Goal: Transaction & Acquisition: Purchase product/service

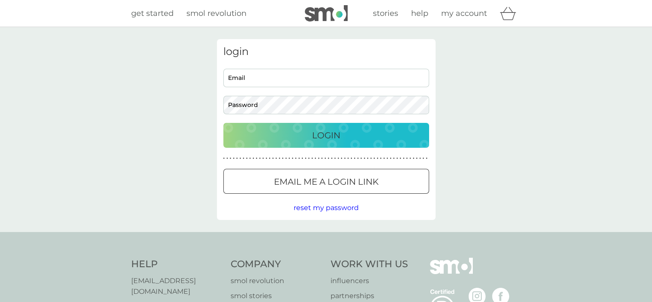
type input "[PERSON_NAME][EMAIL_ADDRESS][DOMAIN_NAME]"
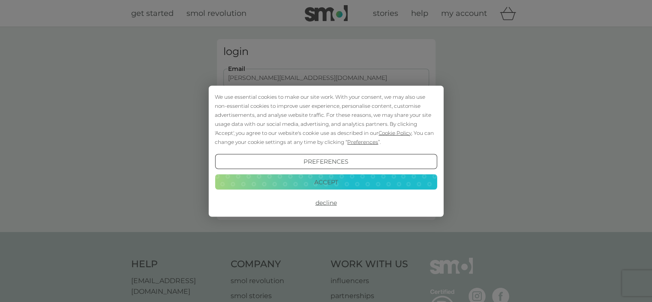
click at [325, 178] on button "Accept" at bounding box center [326, 181] width 222 height 15
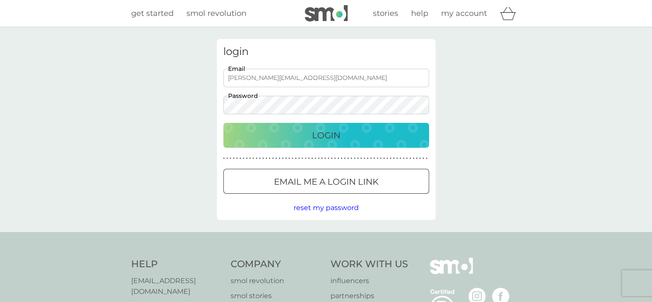
click at [321, 135] on p "Login" at bounding box center [326, 135] width 28 height 14
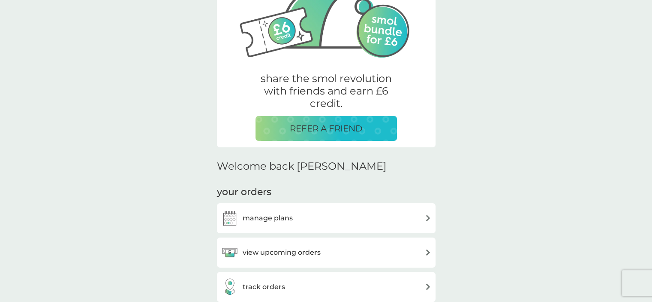
scroll to position [269, 0]
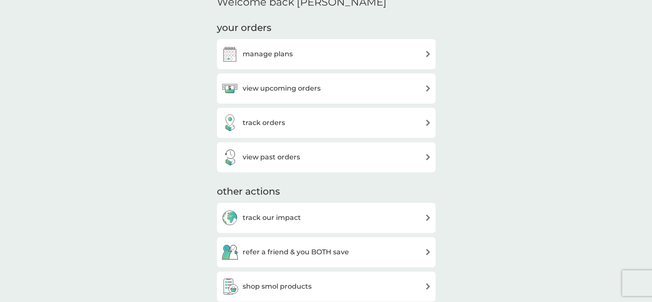
click at [271, 90] on h3 "view upcoming orders" at bounding box center [282, 88] width 78 height 11
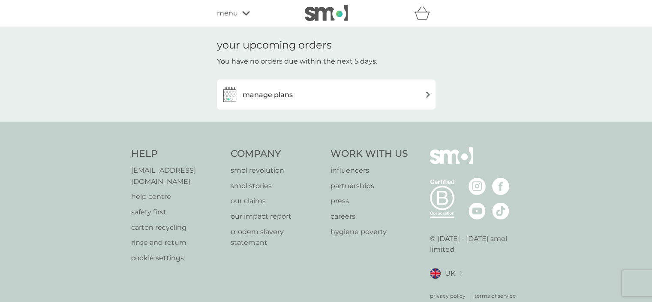
click at [298, 96] on div "manage plans" at bounding box center [326, 94] width 210 height 17
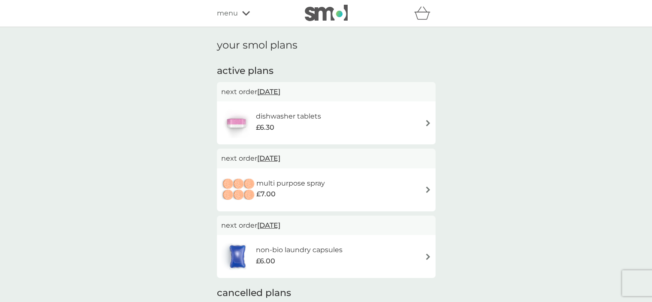
click at [308, 116] on h6 "dishwasher tablets" at bounding box center [288, 116] width 65 height 11
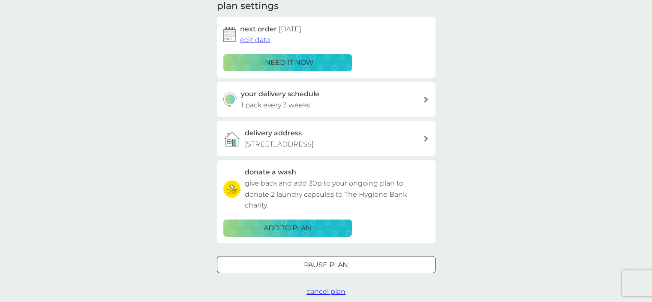
scroll to position [129, 0]
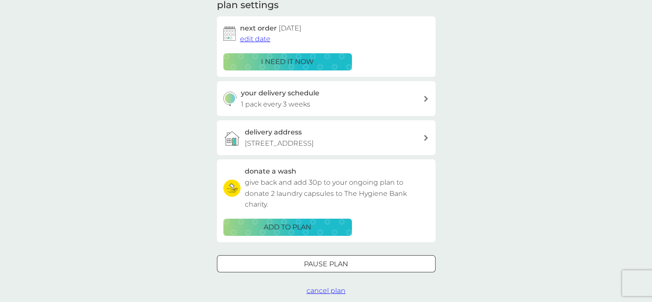
click at [278, 63] on p "i need it now" at bounding box center [287, 61] width 53 height 11
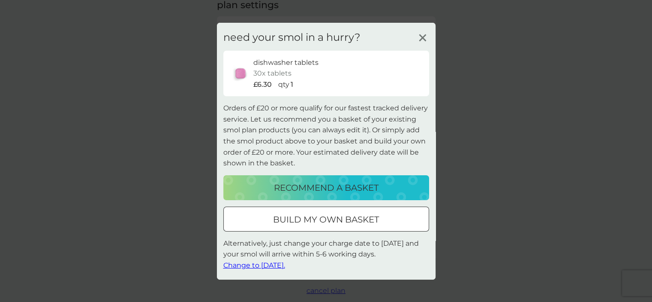
drag, startPoint x: 322, startPoint y: 218, endPoint x: 359, endPoint y: 128, distance: 97.2
click at [359, 128] on div "need your smol in a hurry? dishwasher tablets 30x tablets £6.30 qty 1 Orders of…" at bounding box center [326, 150] width 219 height 256
click at [332, 184] on p "recommend a basket" at bounding box center [326, 188] width 105 height 14
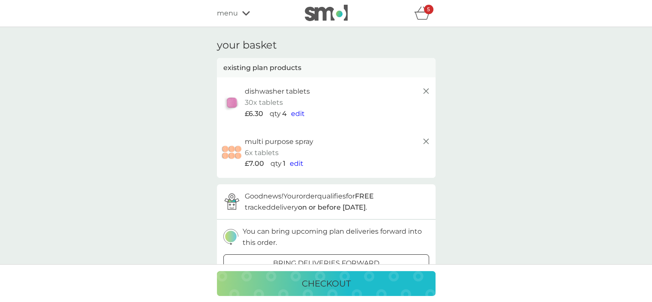
click at [295, 163] on span "edit" at bounding box center [297, 163] width 14 height 8
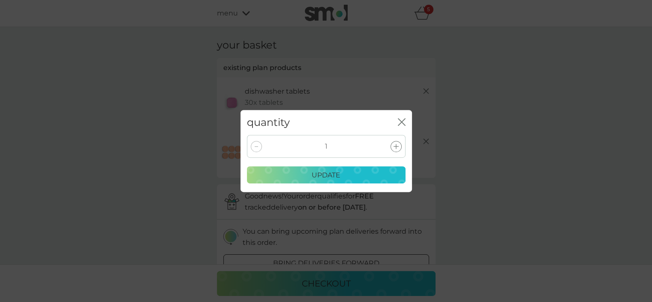
click at [395, 148] on icon at bounding box center [396, 146] width 5 height 5
click at [331, 171] on p "update" at bounding box center [326, 174] width 29 height 11
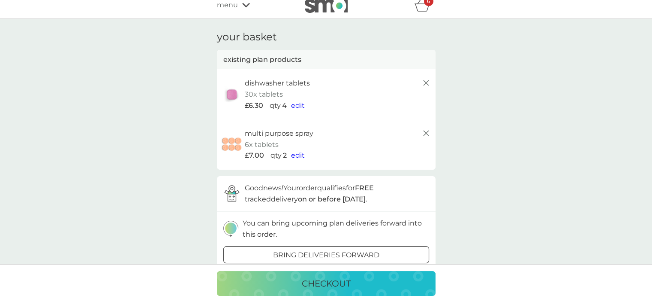
scroll to position [129, 0]
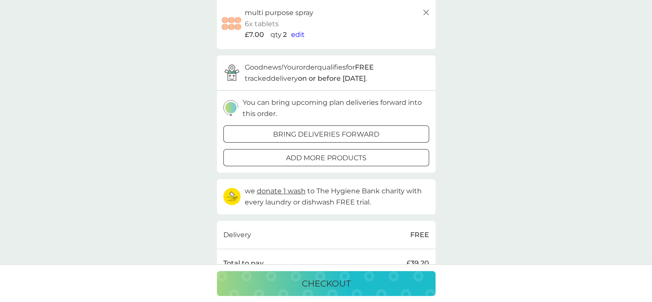
click at [339, 157] on div at bounding box center [326, 158] width 31 height 9
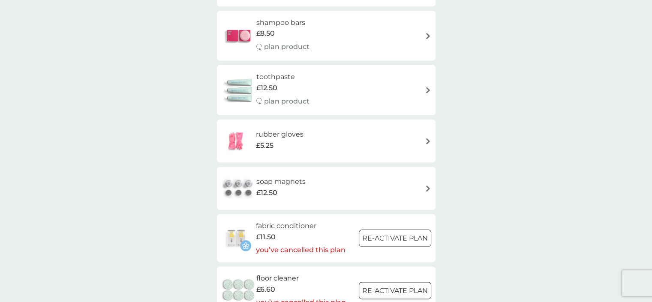
scroll to position [1201, 0]
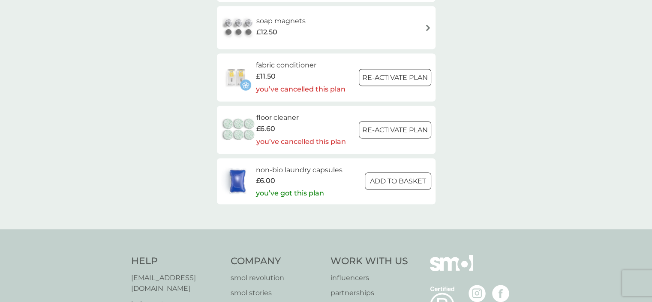
click at [397, 180] on div at bounding box center [397, 179] width 1 height 1
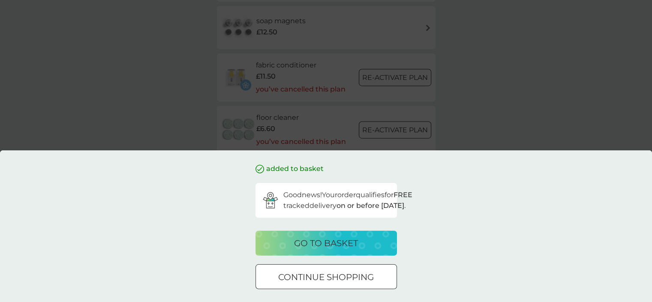
click at [334, 245] on p "go to basket" at bounding box center [326, 243] width 64 height 14
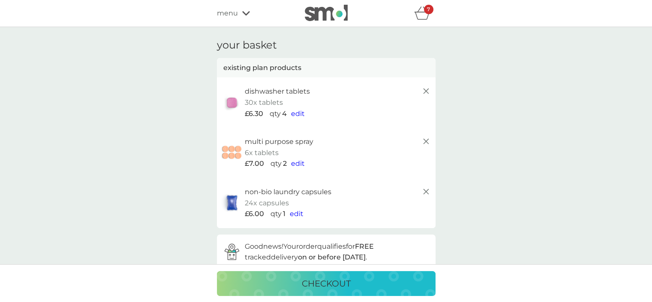
click at [299, 216] on span "edit" at bounding box center [297, 213] width 14 height 8
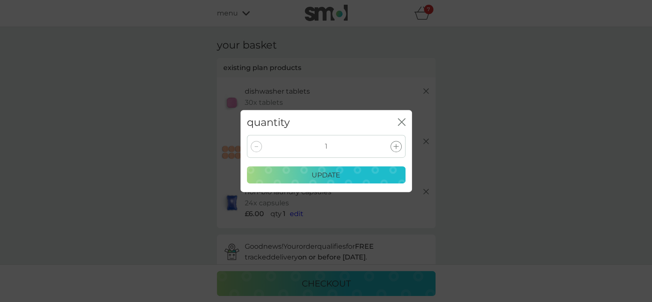
click at [396, 148] on icon at bounding box center [396, 146] width 5 height 5
click at [326, 176] on p "update" at bounding box center [326, 174] width 29 height 11
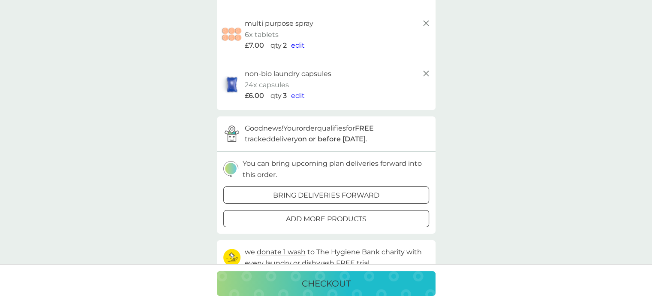
scroll to position [106, 0]
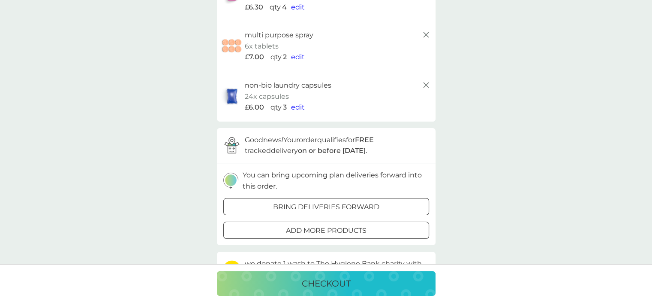
click at [297, 108] on span "edit" at bounding box center [298, 107] width 14 height 8
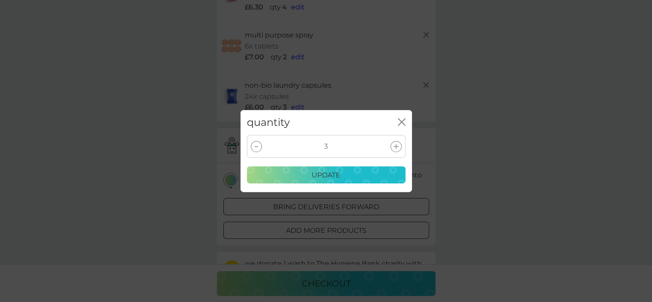
click at [257, 144] on div at bounding box center [256, 146] width 11 height 11
click at [347, 175] on div "update" at bounding box center [327, 174] width 148 height 11
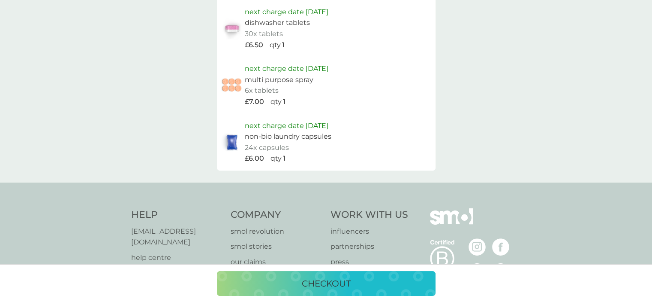
scroll to position [578, 0]
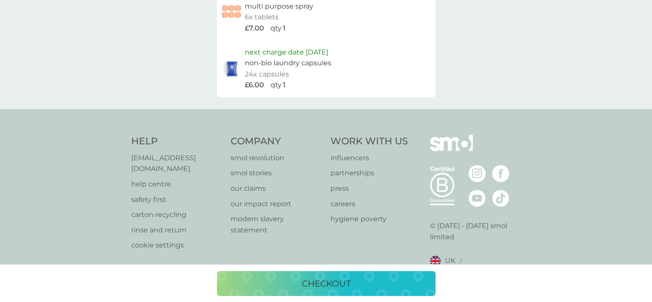
click at [332, 280] on p "checkout" at bounding box center [326, 283] width 49 height 14
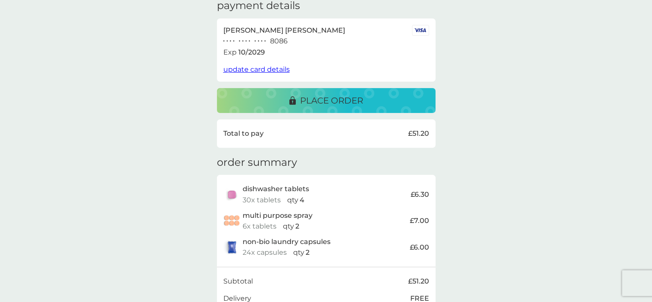
scroll to position [78, 0]
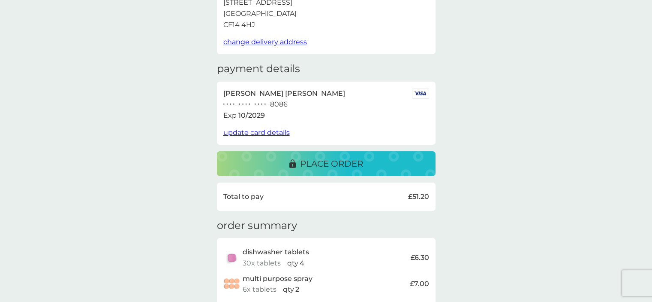
click at [326, 161] on p "place order" at bounding box center [331, 164] width 63 height 14
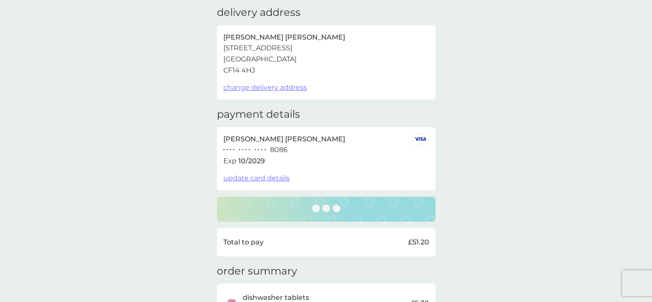
scroll to position [0, 0]
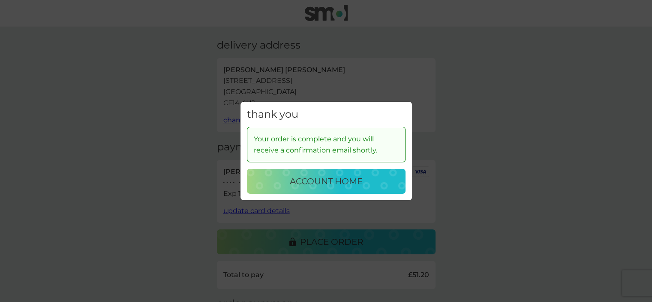
click at [326, 181] on p "account home" at bounding box center [326, 181] width 73 height 14
